Goal: Task Accomplishment & Management: Manage account settings

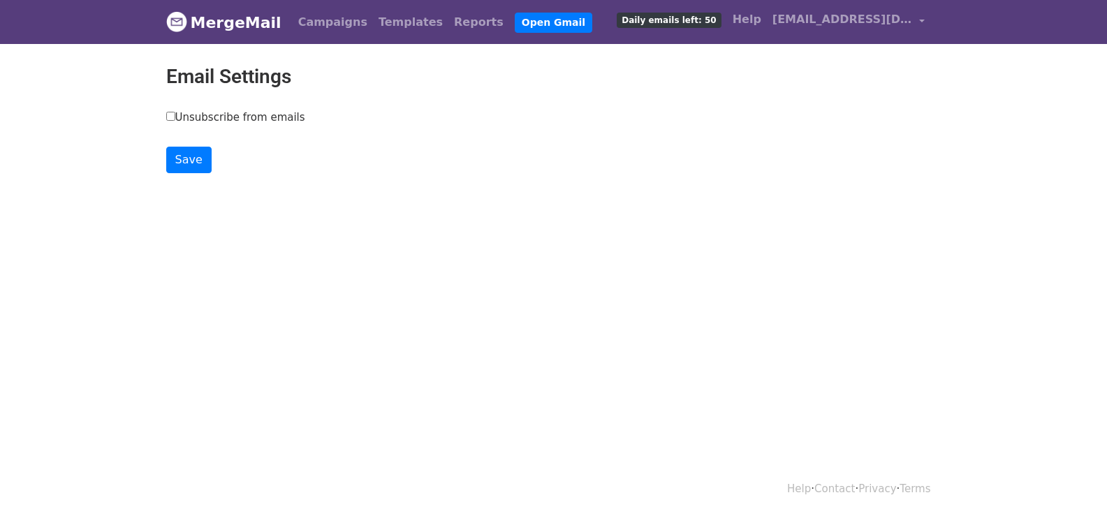
click at [166, 114] on input "Unsubscribe from emails" at bounding box center [170, 116] width 9 height 9
checkbox input "true"
click at [187, 165] on input "Save" at bounding box center [188, 160] width 45 height 27
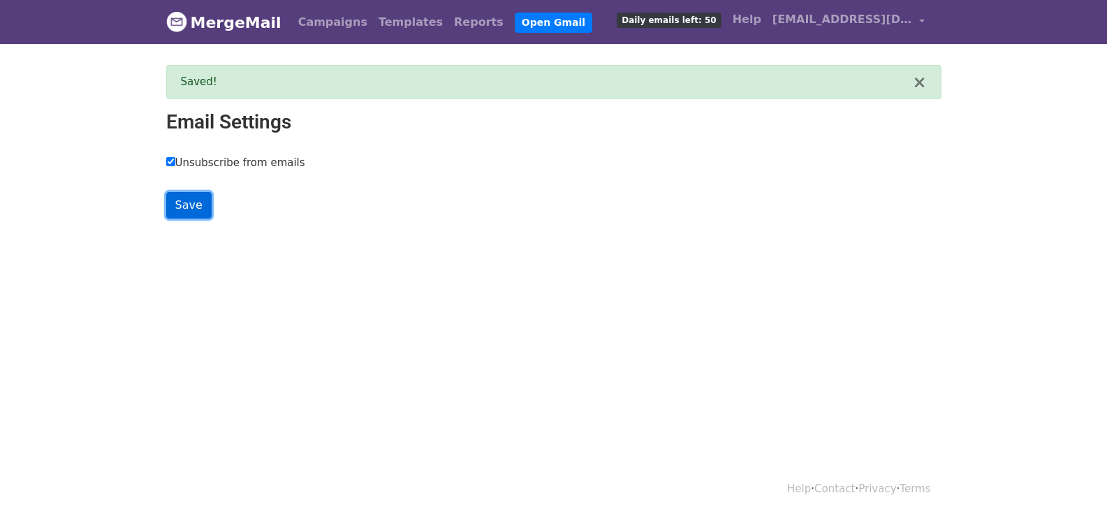
click at [203, 210] on input "Save" at bounding box center [188, 205] width 45 height 27
